Goal: Information Seeking & Learning: Learn about a topic

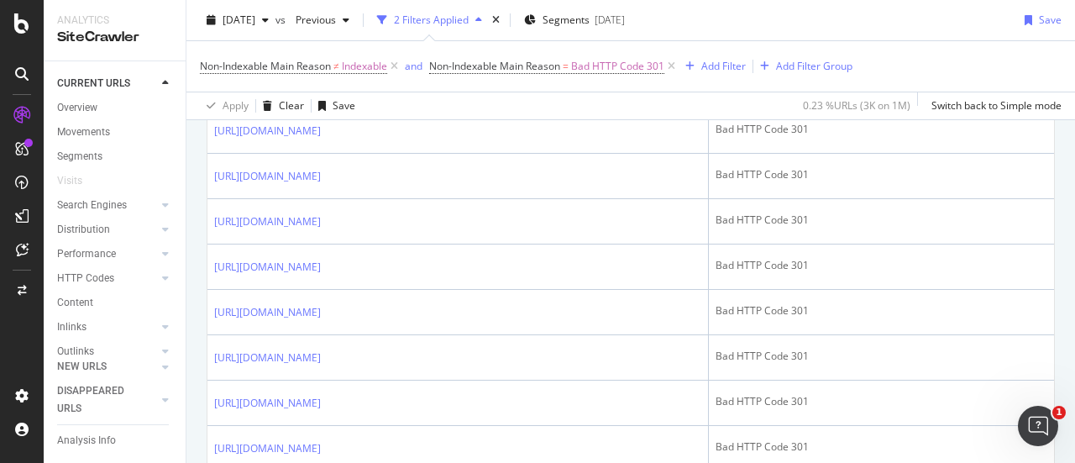
scroll to position [2165, 0]
click at [338, 46] on icon at bounding box center [332, 41] width 10 height 10
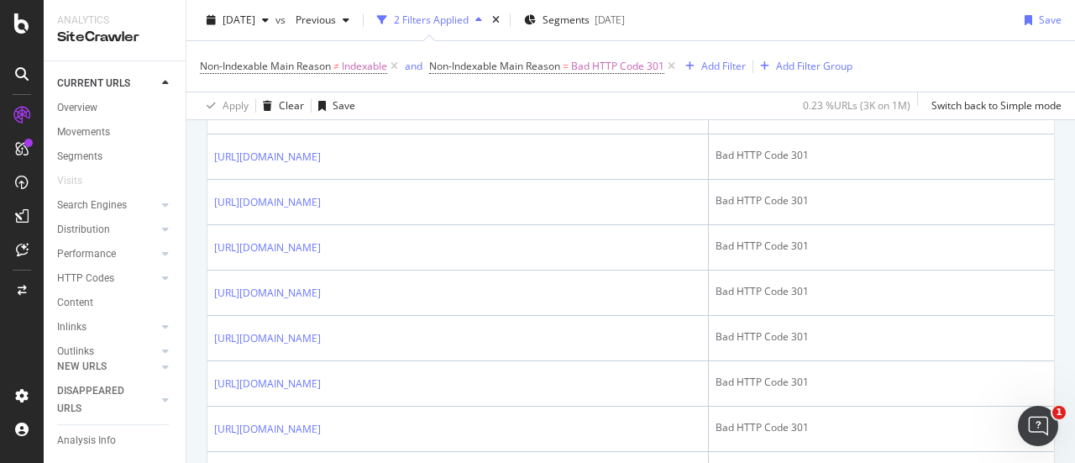
scroll to position [764, 0]
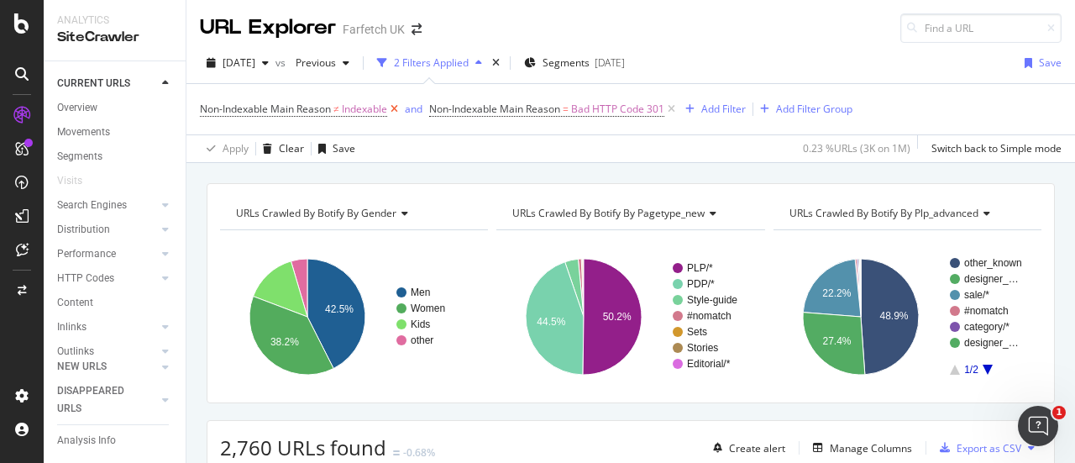
click at [396, 107] on icon at bounding box center [394, 109] width 14 height 17
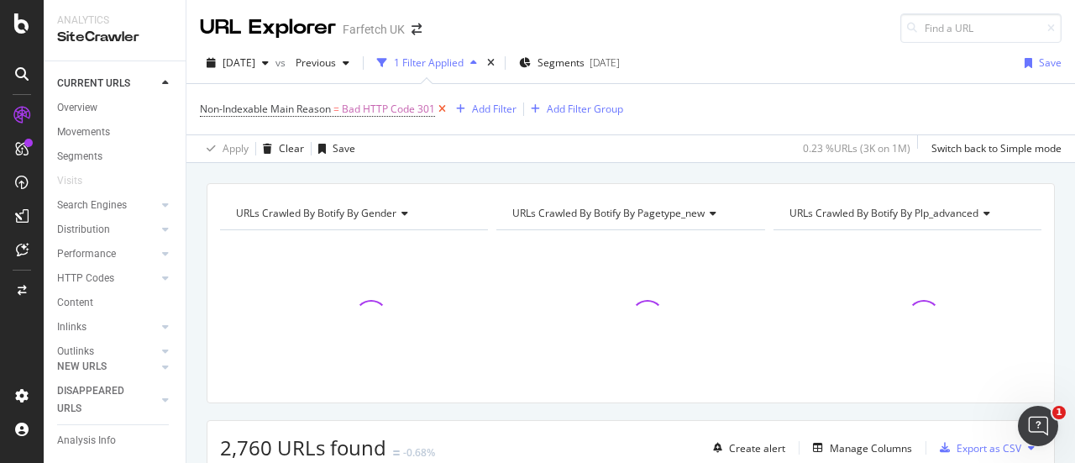
click at [445, 102] on icon at bounding box center [442, 109] width 14 height 17
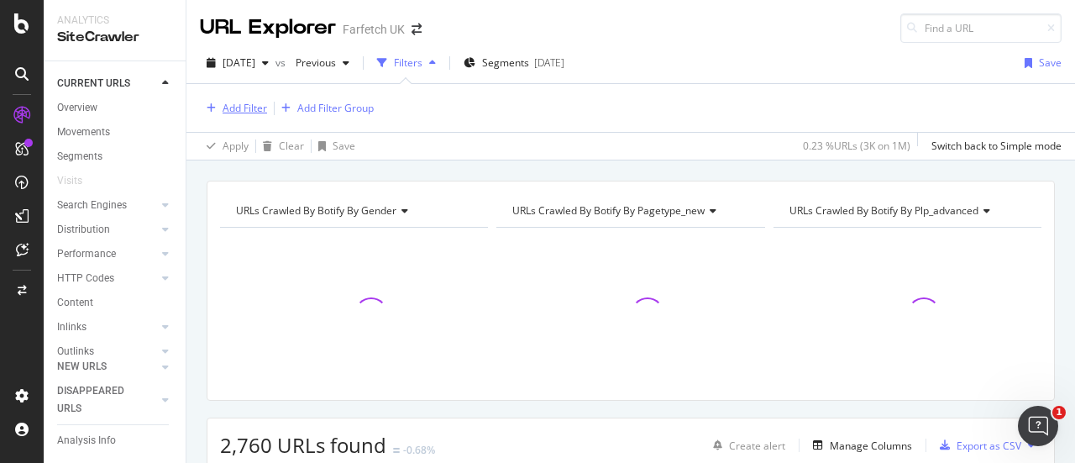
click at [241, 108] on div "Add Filter" at bounding box center [245, 108] width 45 height 14
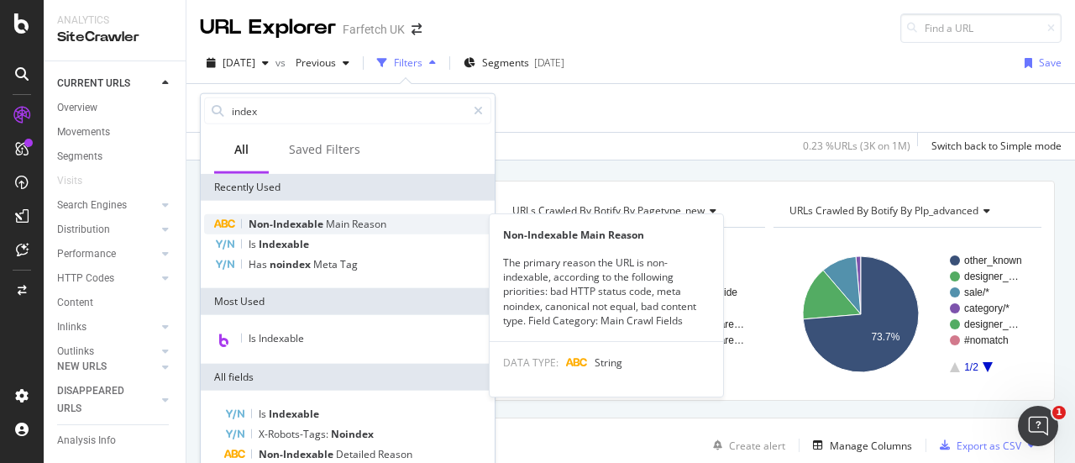
type input "index"
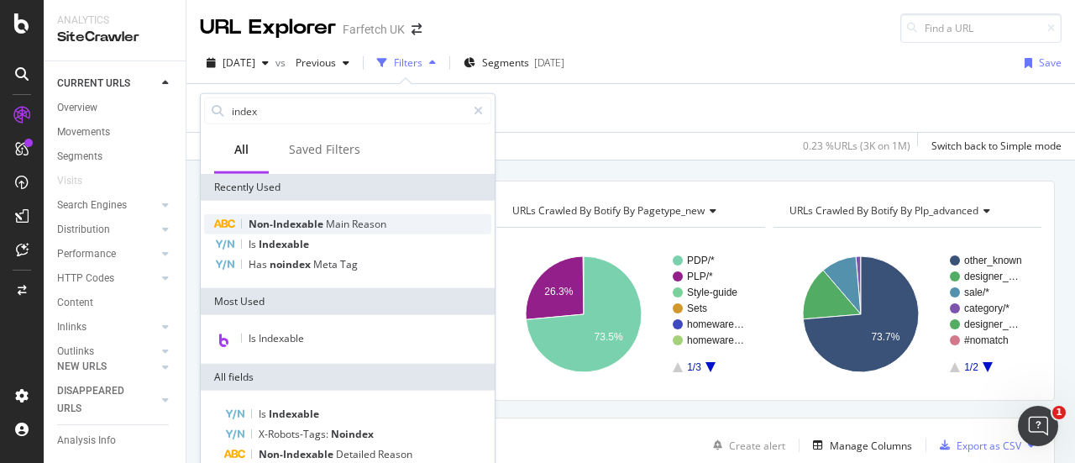
click at [319, 226] on span "Non-Indexable" at bounding box center [287, 224] width 77 height 14
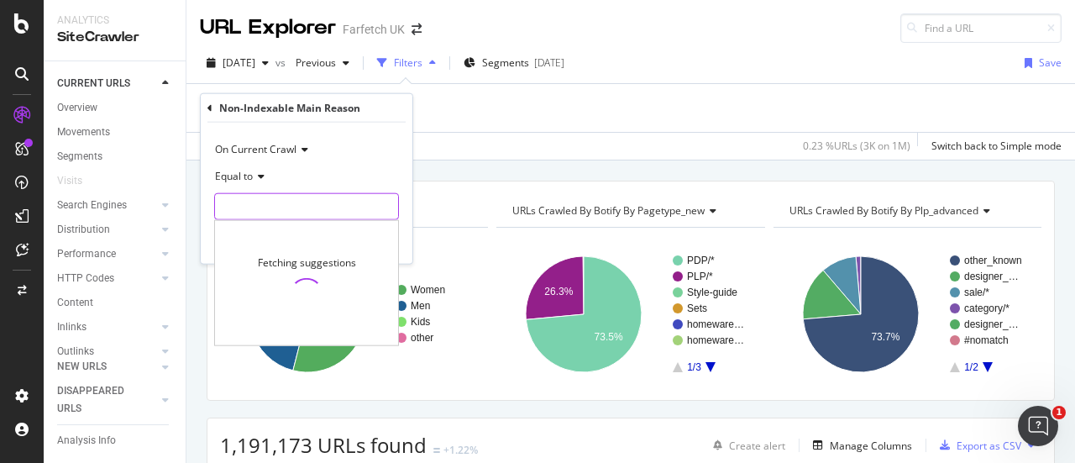
click at [304, 200] on input "text" at bounding box center [306, 206] width 183 height 27
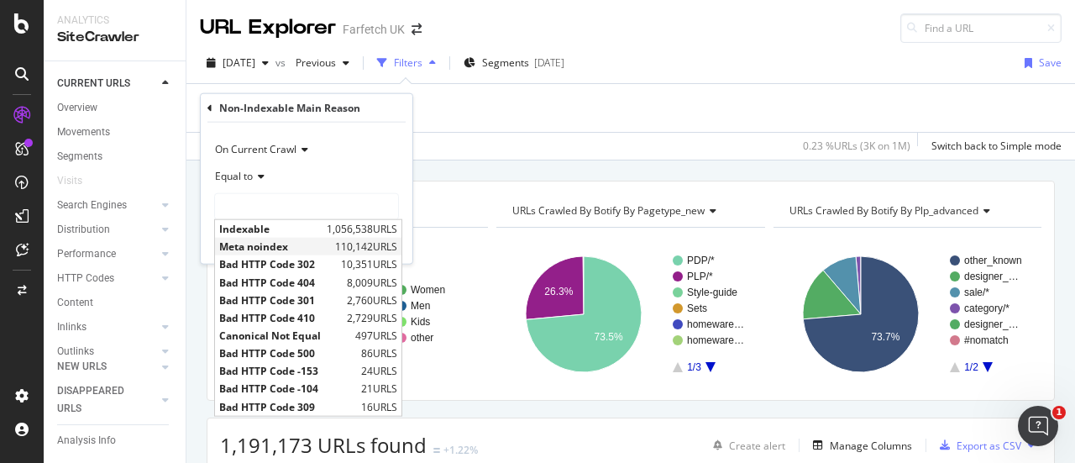
click at [302, 244] on span "Meta noindex" at bounding box center [275, 246] width 112 height 14
type input "Meta noindex"
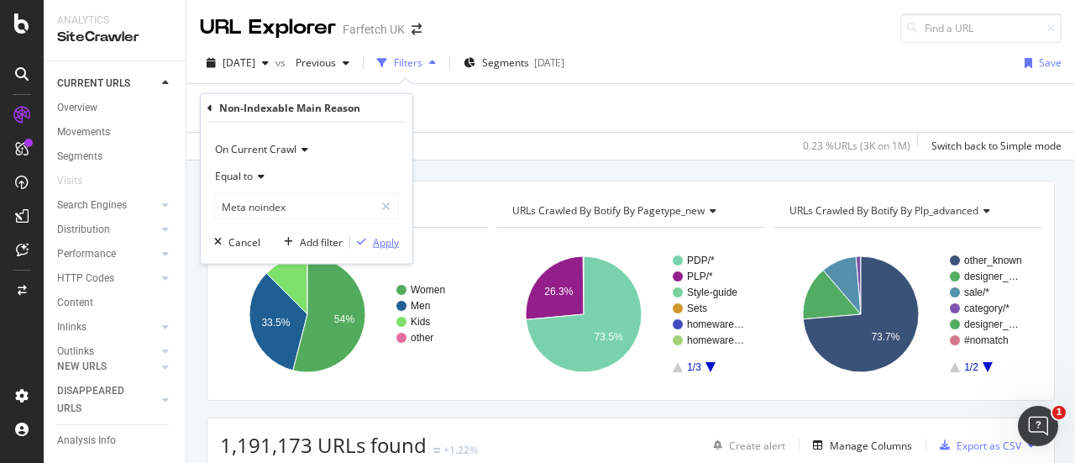
click at [380, 238] on div "Apply" at bounding box center [386, 241] width 26 height 14
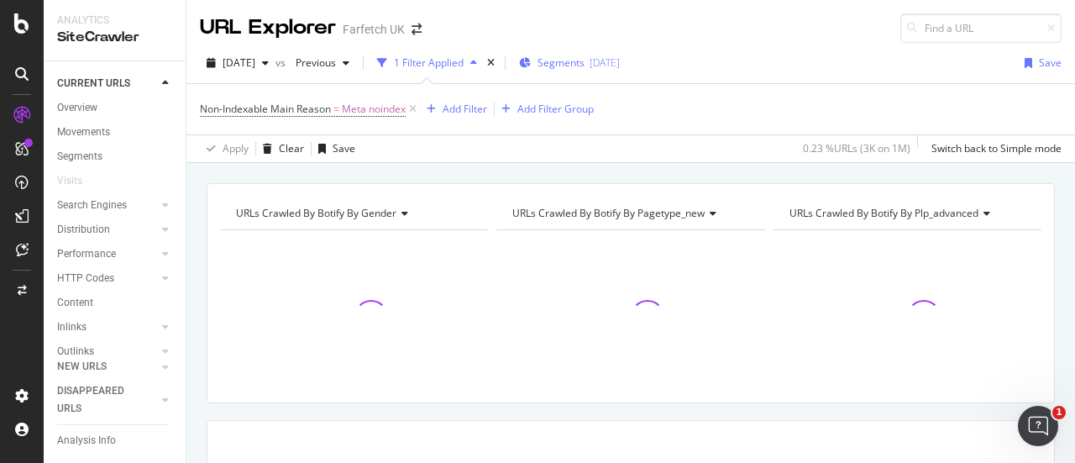
click at [581, 67] on span "Segments" at bounding box center [560, 62] width 47 height 14
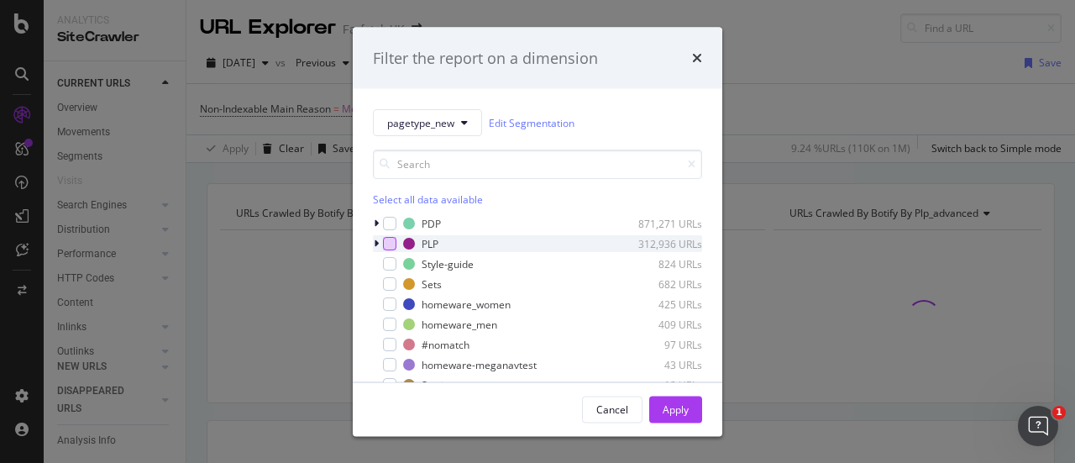
click at [389, 244] on div "modal" at bounding box center [389, 243] width 13 height 13
click at [695, 404] on button "Apply" at bounding box center [675, 408] width 53 height 27
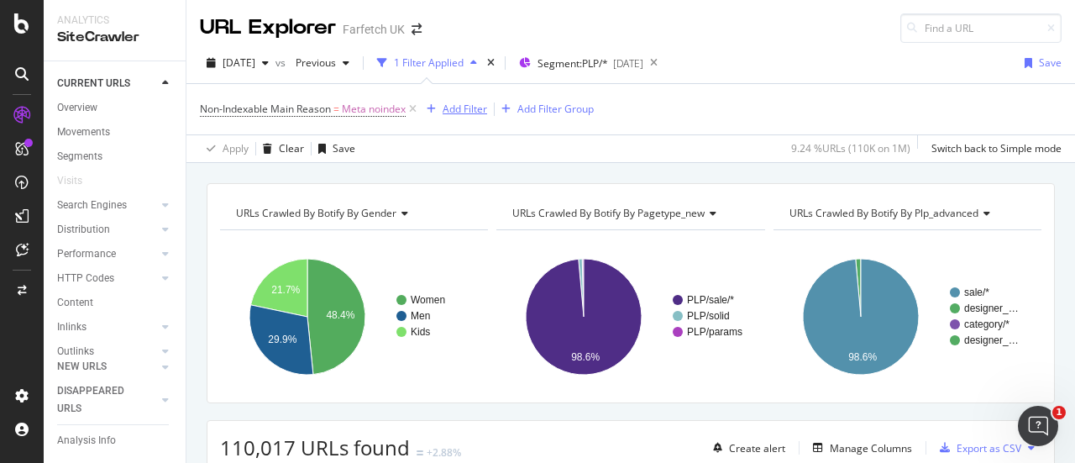
click at [475, 105] on div "Add Filter" at bounding box center [465, 109] width 45 height 14
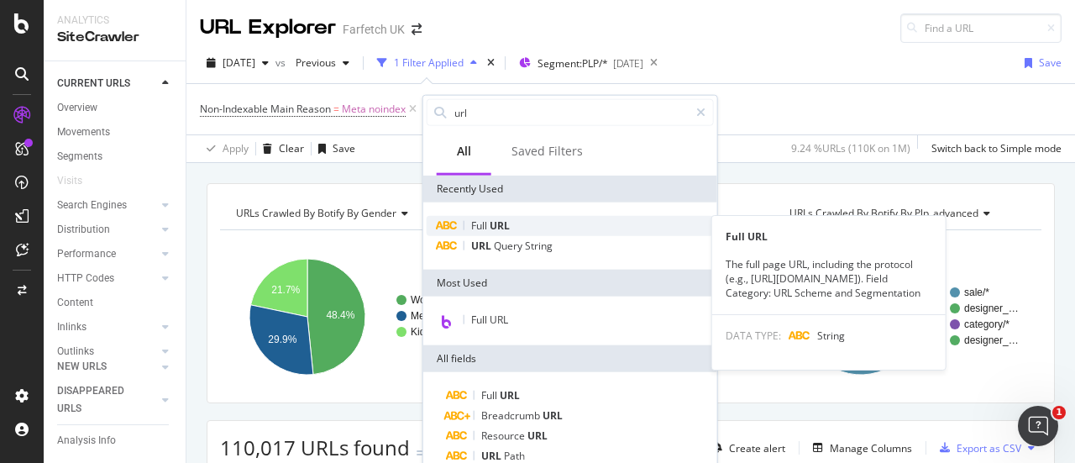
type input "url"
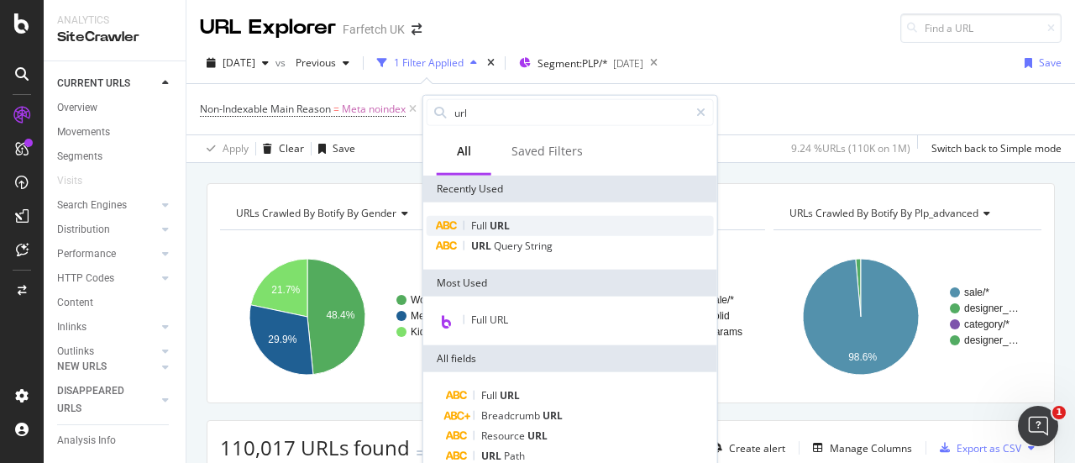
click at [525, 228] on div "Full URL" at bounding box center [570, 226] width 287 height 20
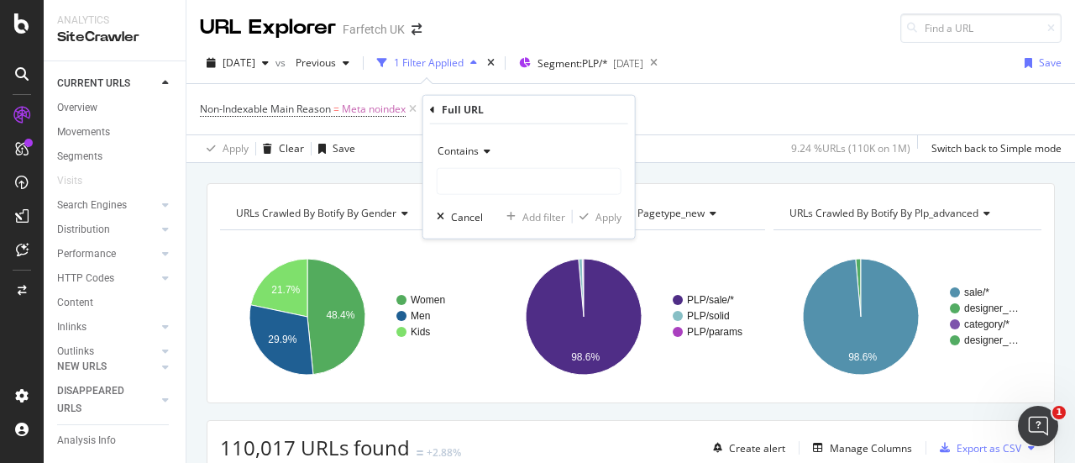
click at [490, 157] on div "Contains" at bounding box center [529, 151] width 185 height 27
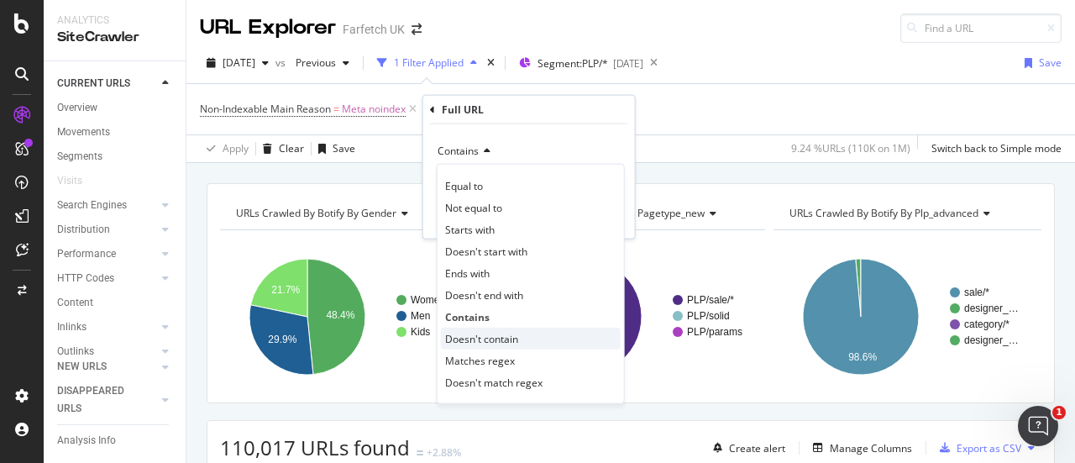
click at [489, 339] on span "Doesn't contain" at bounding box center [481, 338] width 73 height 14
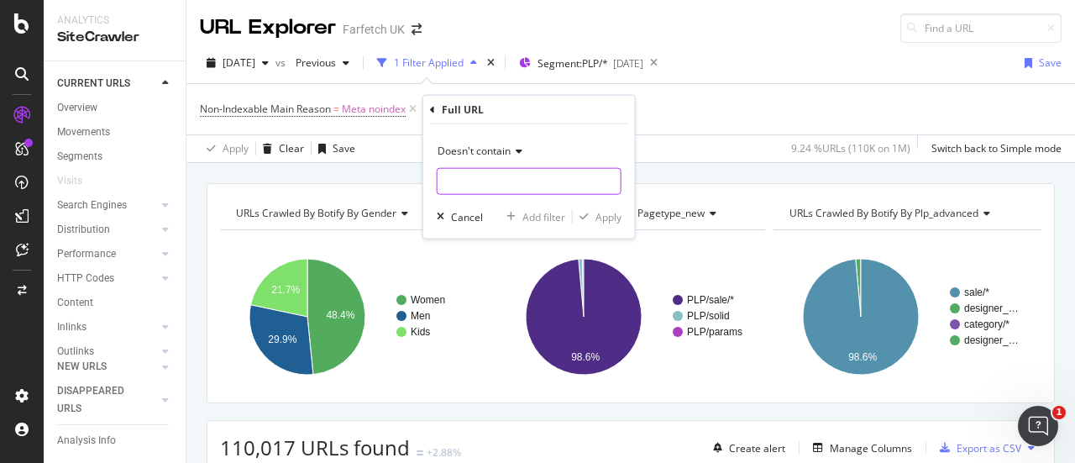
click at [496, 175] on input "text" at bounding box center [528, 181] width 183 height 27
type input "sale"
click at [605, 219] on div "Apply" at bounding box center [608, 216] width 26 height 14
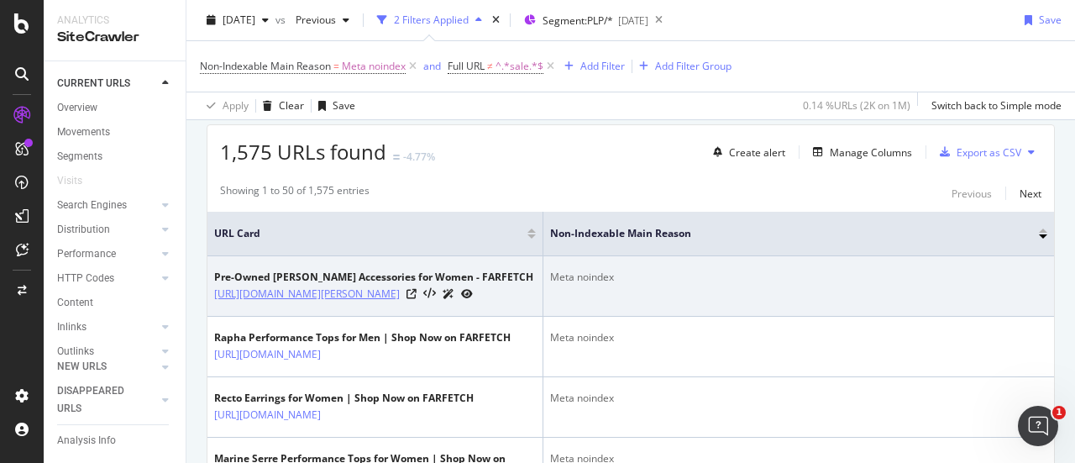
scroll to position [301, 0]
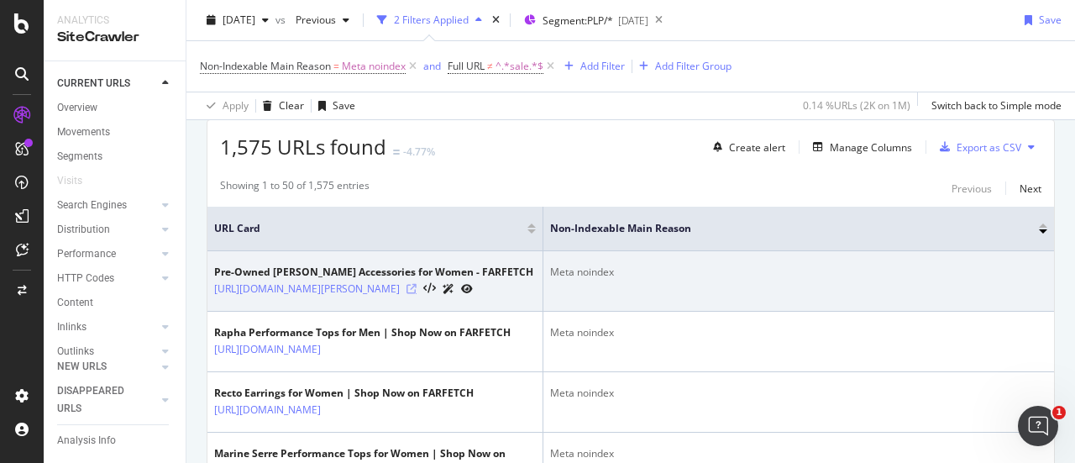
click at [416, 294] on icon at bounding box center [411, 289] width 10 height 10
